Goal: Find specific page/section: Find specific page/section

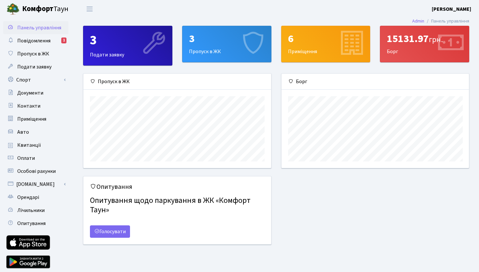
scroll to position [94, 187]
click at [30, 146] on span "Квитанції" at bounding box center [29, 144] width 24 height 7
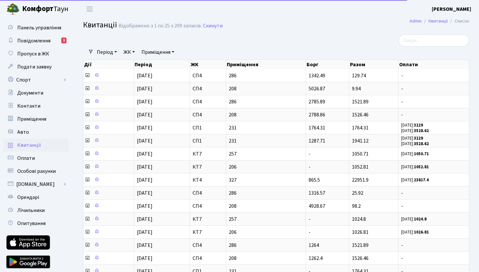
select select "25"
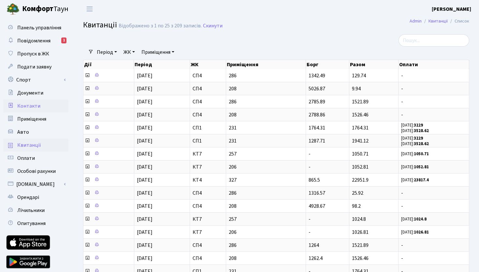
click at [23, 102] on link "Контакти" at bounding box center [35, 105] width 65 height 13
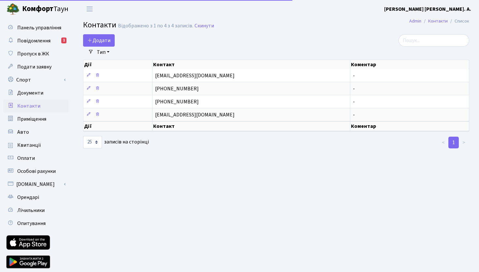
select select "25"
click at [63, 11] on span "[PERSON_NAME]" at bounding box center [45, 9] width 46 height 11
